Goal: Check status: Check status

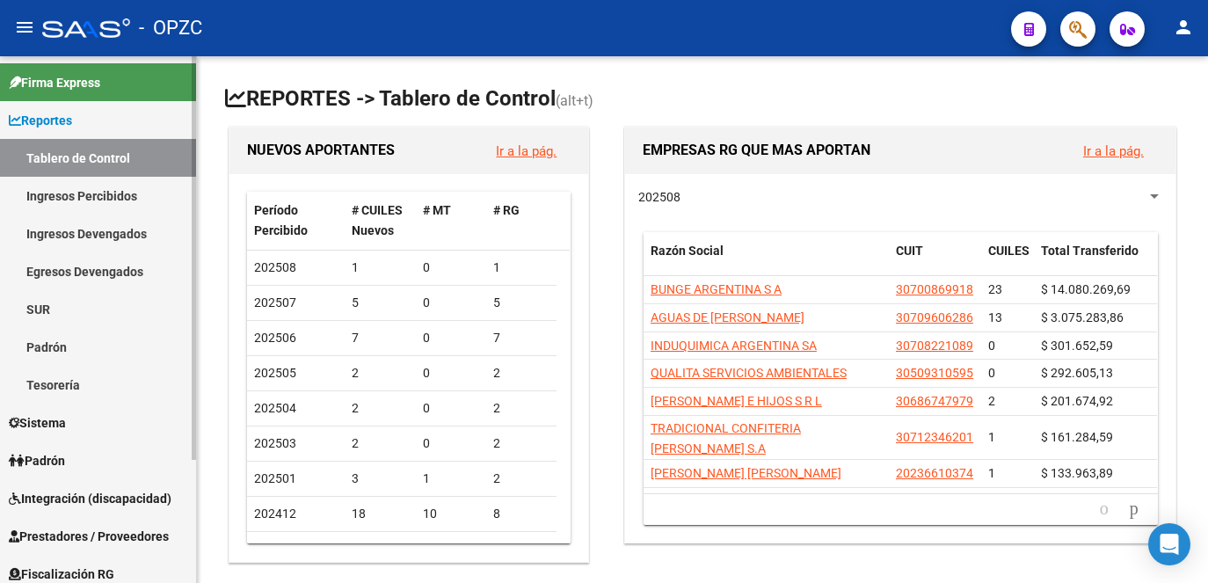
scroll to position [88, 0]
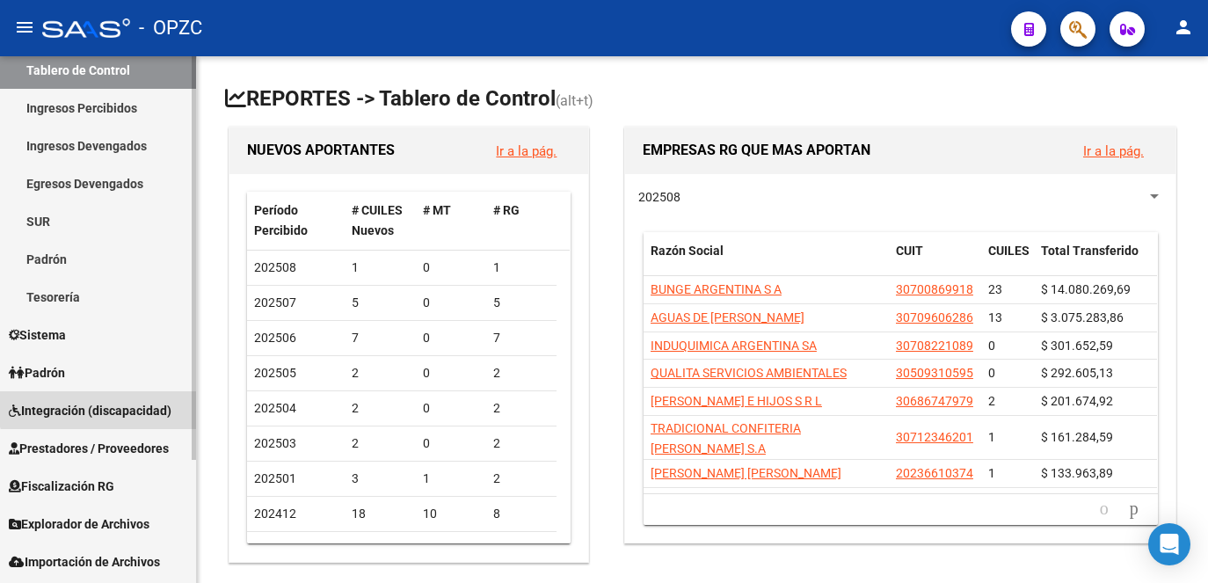
click at [105, 401] on span "Integración (discapacidad)" at bounding box center [90, 410] width 163 height 19
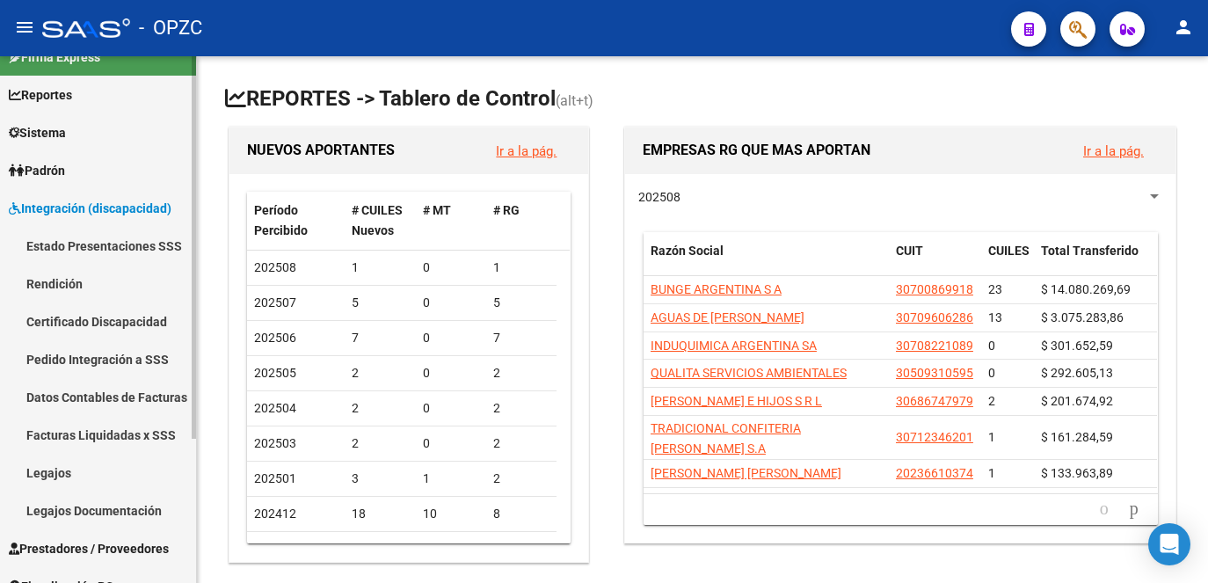
scroll to position [0, 0]
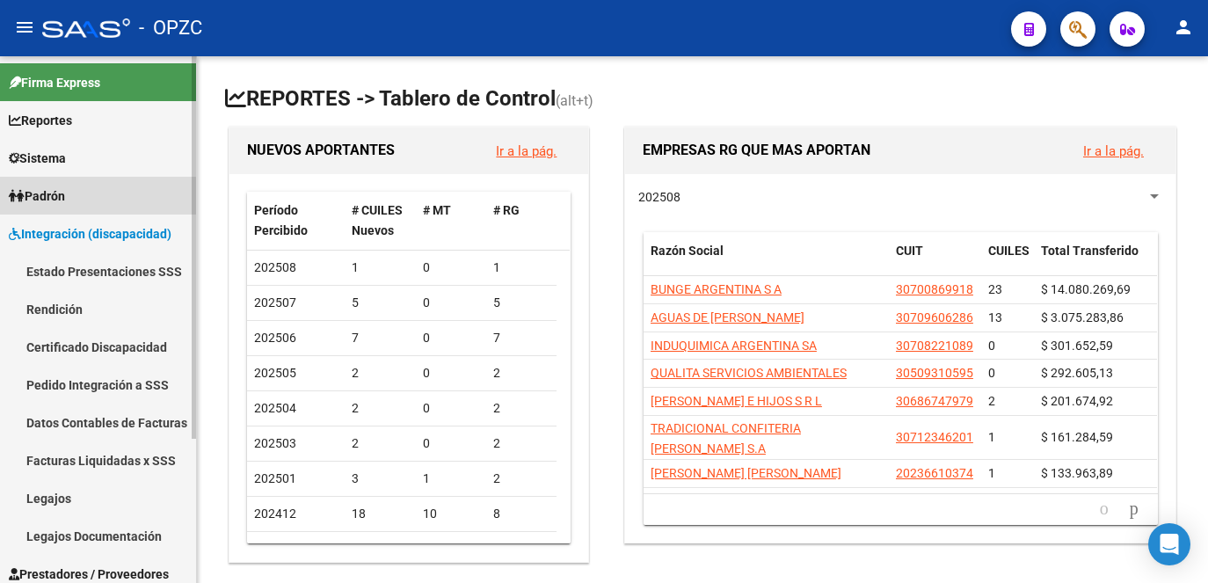
click at [80, 202] on link "Padrón" at bounding box center [98, 196] width 196 height 38
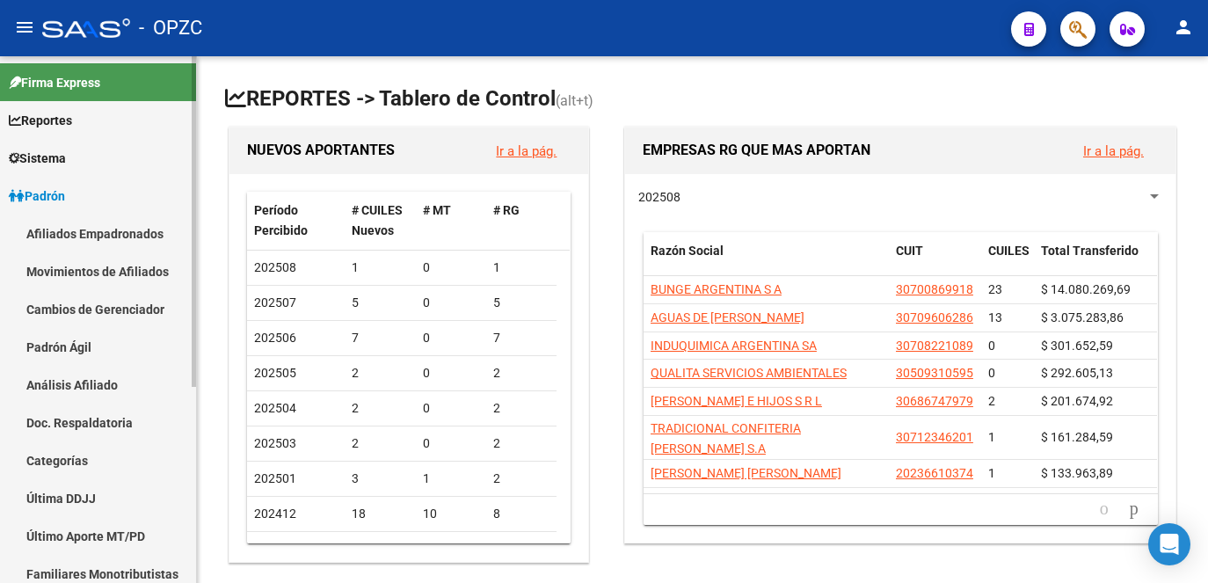
click at [120, 233] on link "Afiliados Empadronados" at bounding box center [98, 234] width 196 height 38
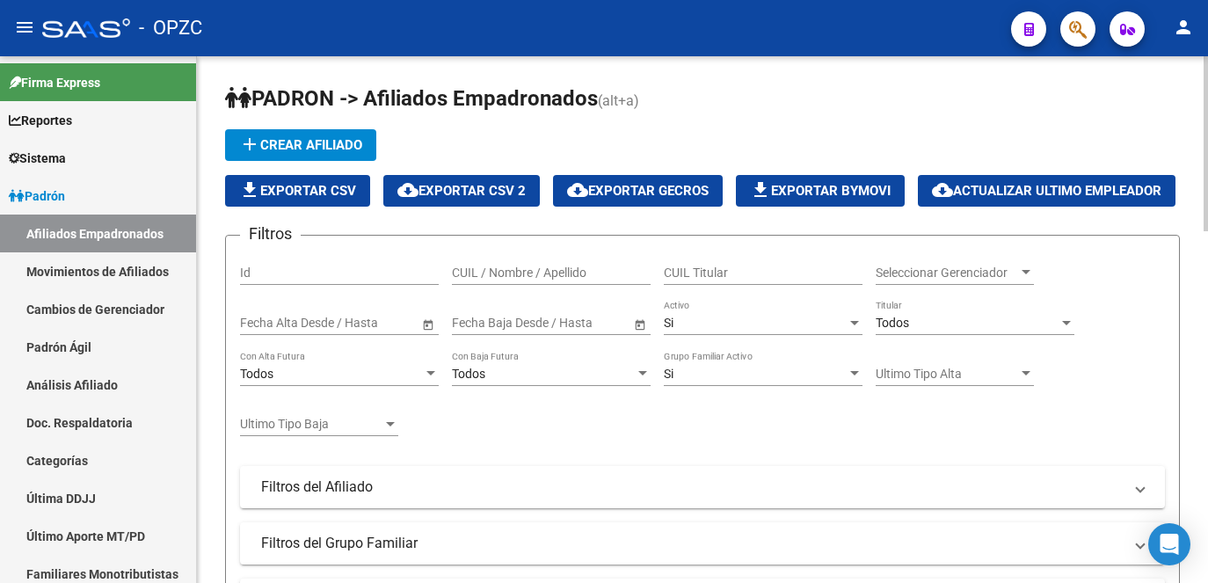
click at [504, 285] on div "CUIL / Nombre / Apellido" at bounding box center [551, 267] width 199 height 35
click at [501, 281] on input "CUIL / Nombre / Apellido" at bounding box center [551, 273] width 199 height 15
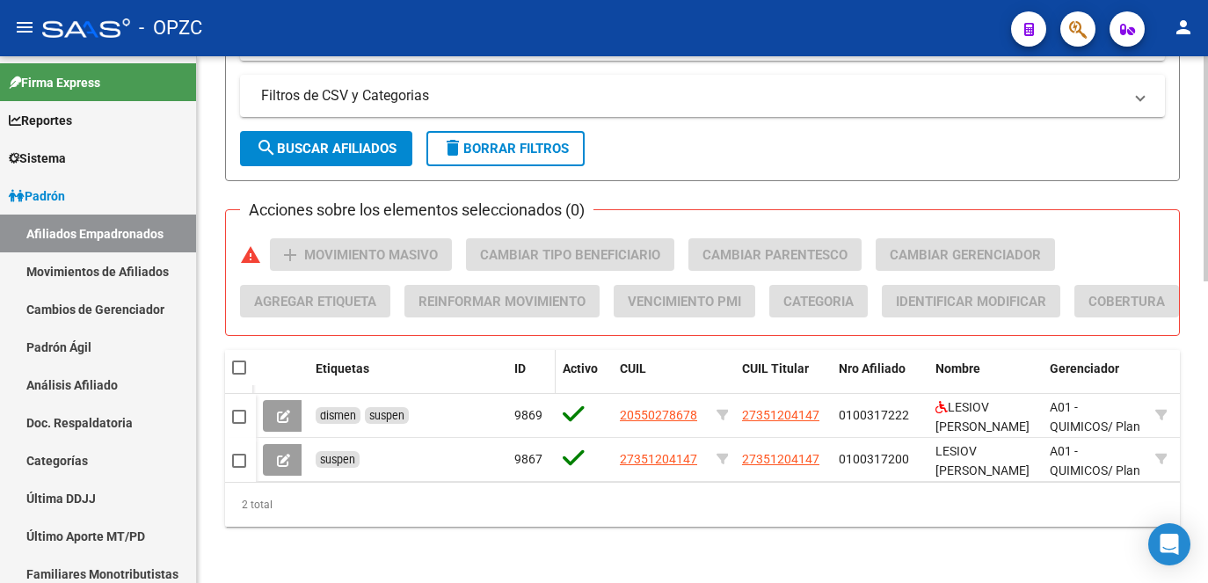
scroll to position [704, 0]
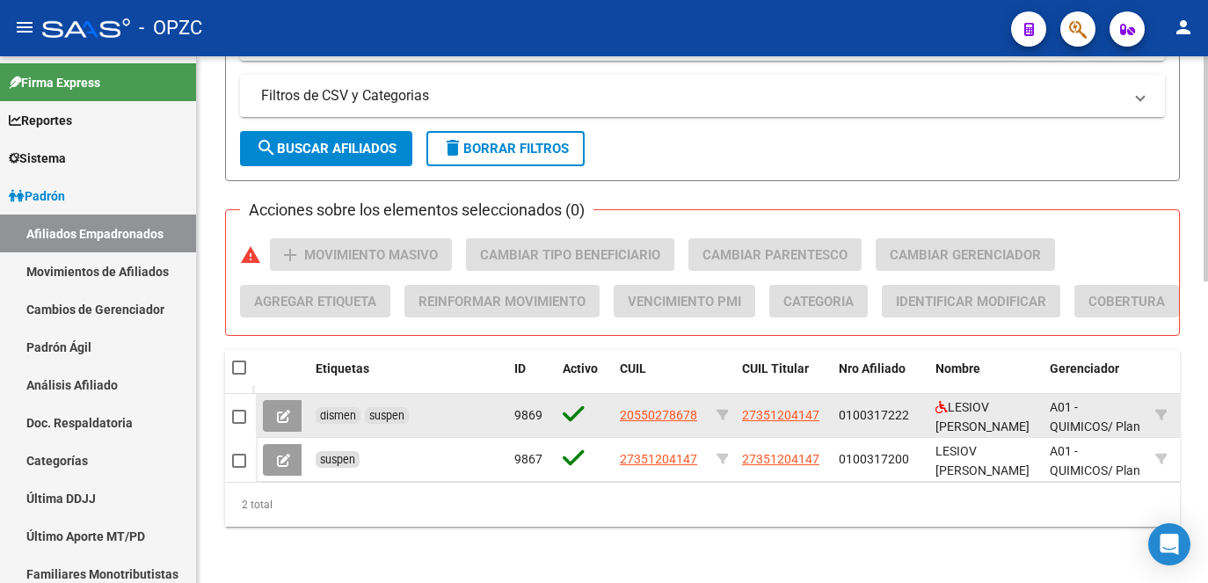
type input "LESI"
click at [287, 410] on icon at bounding box center [283, 416] width 13 height 13
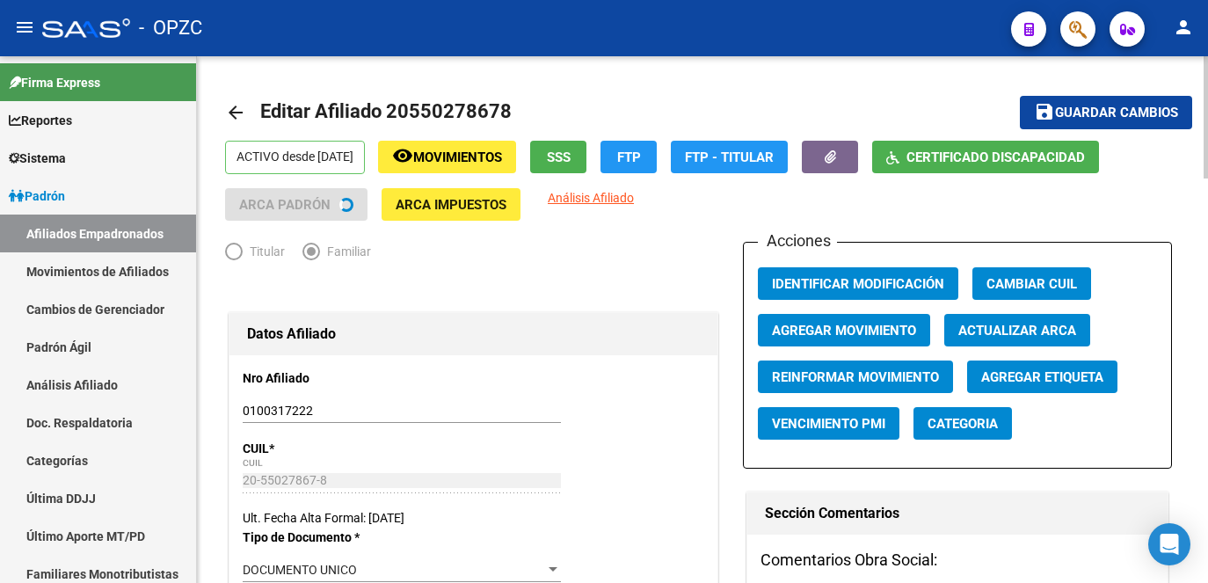
radio input "true"
type input "27-35120414-7"
